Goal: Check status: Check status

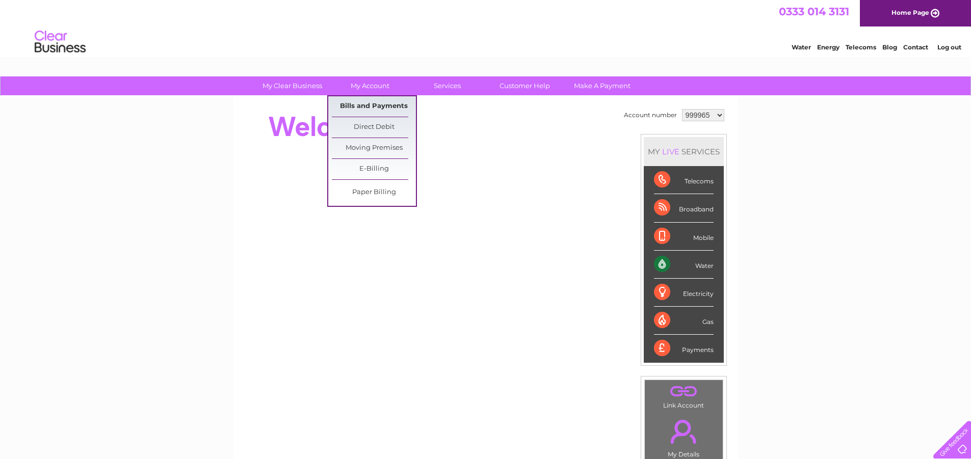
click at [370, 101] on link "Bills and Payments" at bounding box center [374, 106] width 84 height 20
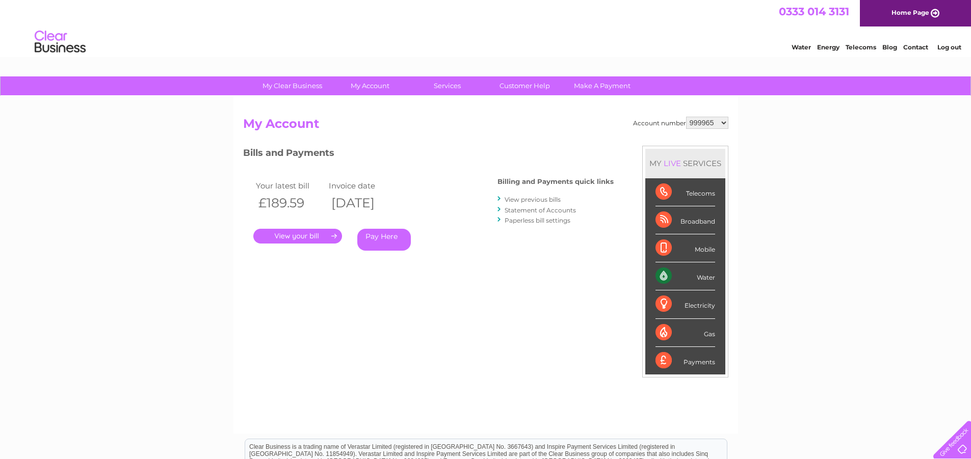
click at [726, 124] on select "999965 999992 1091300" at bounding box center [707, 123] width 42 height 12
select select "999992"
click at [686, 117] on select "999965 999992 1091300" at bounding box center [707, 123] width 42 height 12
click at [726, 123] on select "999965 999992 1091300" at bounding box center [707, 123] width 42 height 12
select select "1091300"
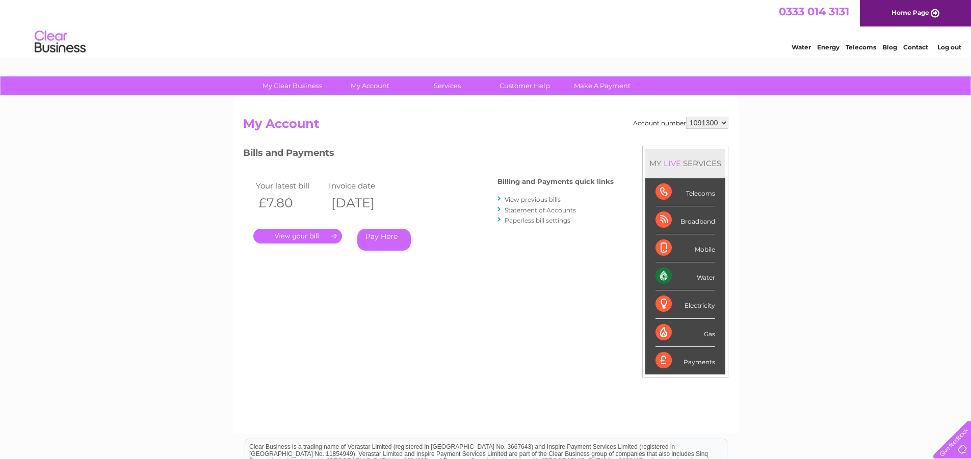
click at [686, 117] on select "999965 999992 1091300" at bounding box center [707, 123] width 42 height 12
